Goal: Information Seeking & Learning: Find specific fact

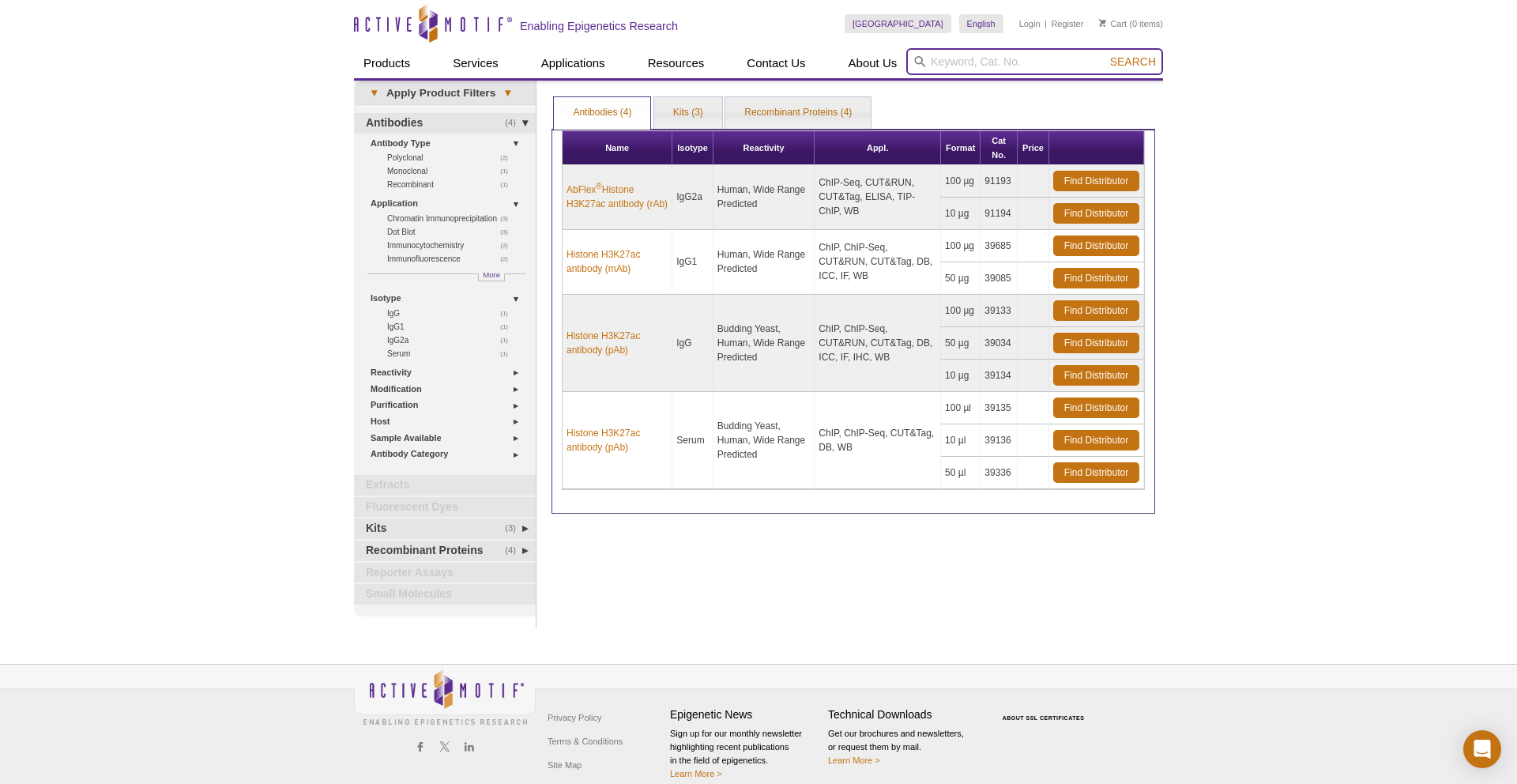
click at [1011, 56] on input "search" at bounding box center [1034, 62] width 257 height 27
type input "39139"
click at [1105, 55] on button "Search" at bounding box center [1133, 62] width 56 height 14
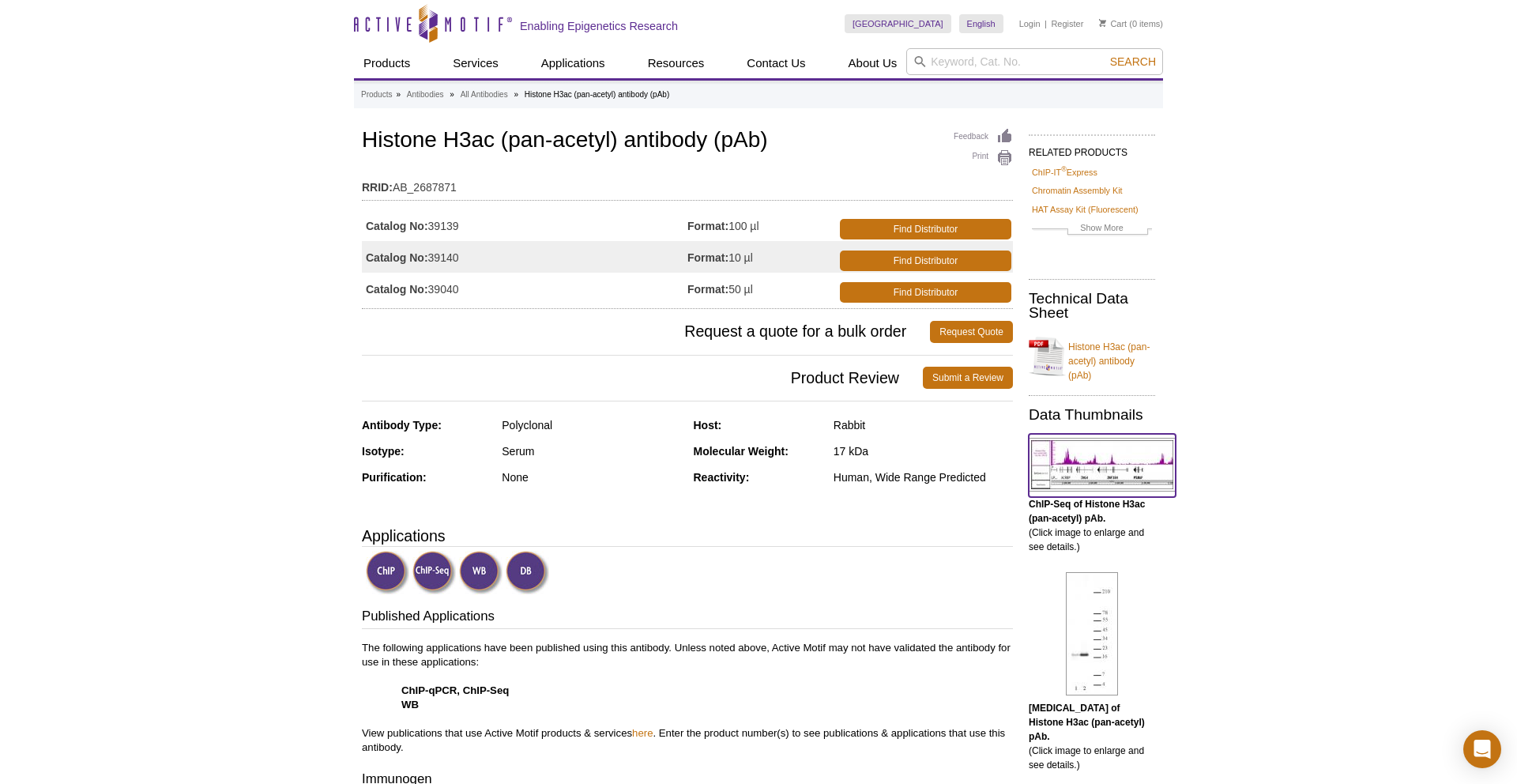
click at [1099, 463] on img at bounding box center [1102, 464] width 147 height 54
